Goal: Find specific page/section: Find specific page/section

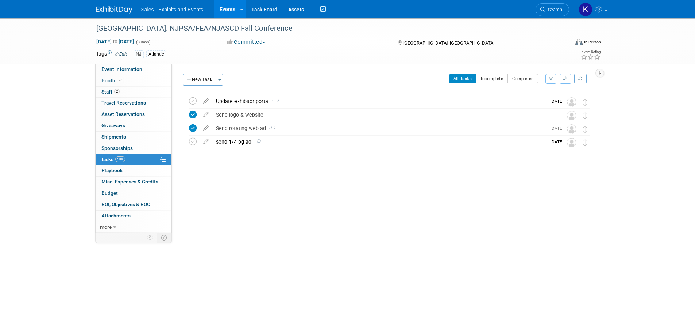
click at [112, 9] on img at bounding box center [114, 9] width 37 height 7
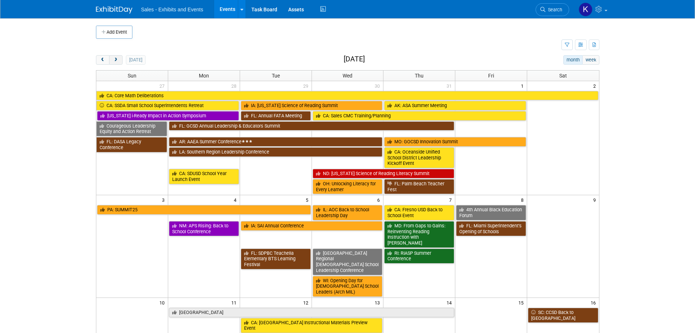
click at [120, 61] on button "next" at bounding box center [116, 59] width 14 height 9
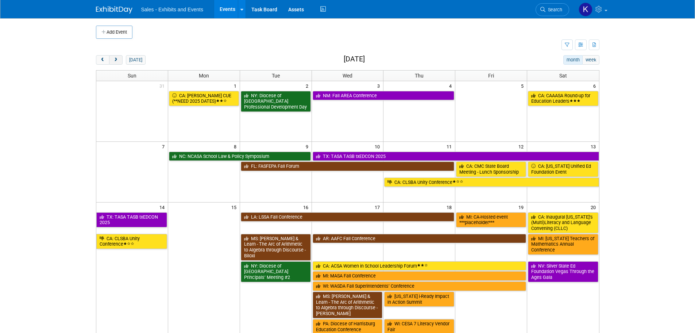
click at [120, 61] on button "next" at bounding box center [116, 59] width 14 height 9
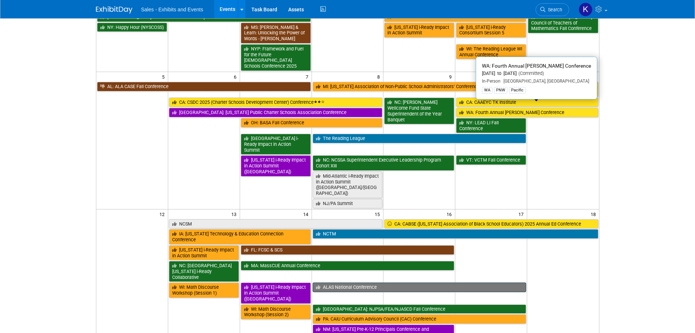
scroll to position [146, 0]
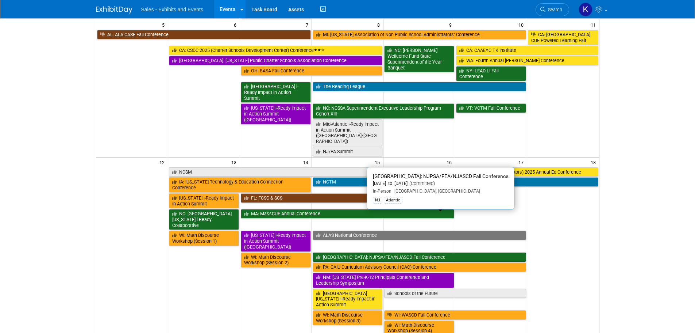
click at [392, 252] on link "[GEOGRAPHIC_DATA]: NJPSA/FEA/NJASCD Fall Conference" at bounding box center [420, 256] width 214 height 9
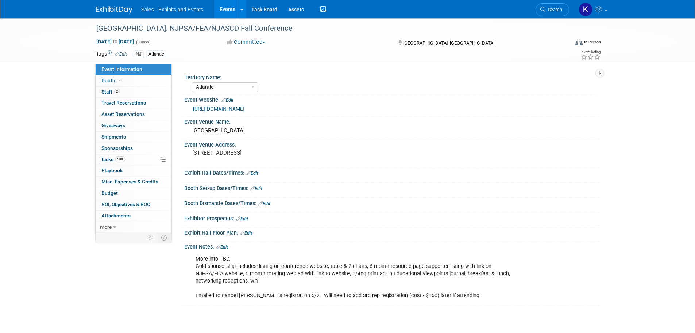
select select "Atlantic"
